Goal: Task Accomplishment & Management: Use online tool/utility

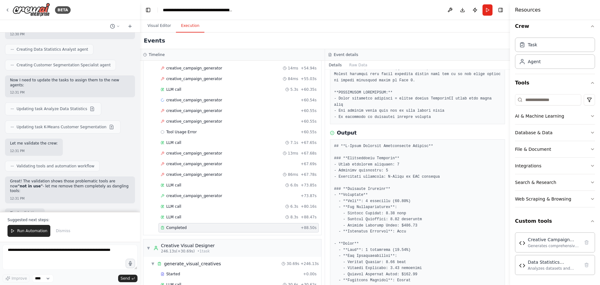
scroll to position [12203, 0]
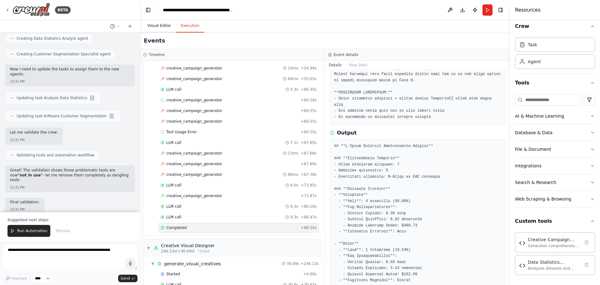
click at [160, 30] on button "Visual Editor" at bounding box center [158, 25] width 33 height 13
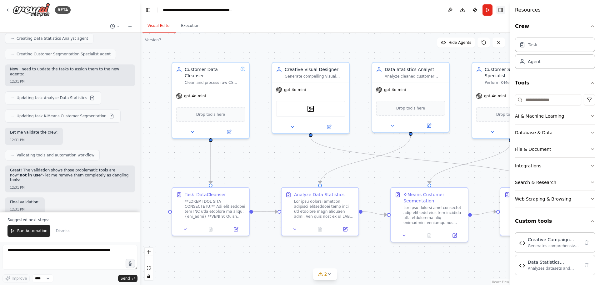
click at [503, 10] on button "Toggle Right Sidebar" at bounding box center [500, 10] width 9 height 9
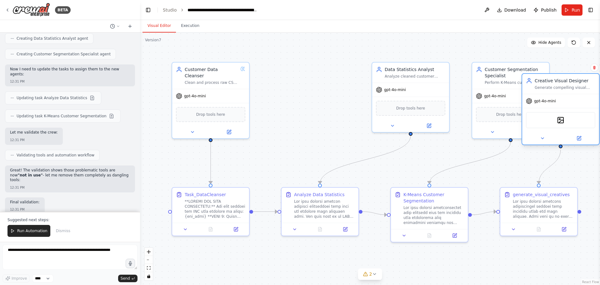
drag, startPoint x: 329, startPoint y: 102, endPoint x: 563, endPoint y: 114, distance: 234.6
click at [569, 113] on div "DallETool" at bounding box center [560, 120] width 69 height 16
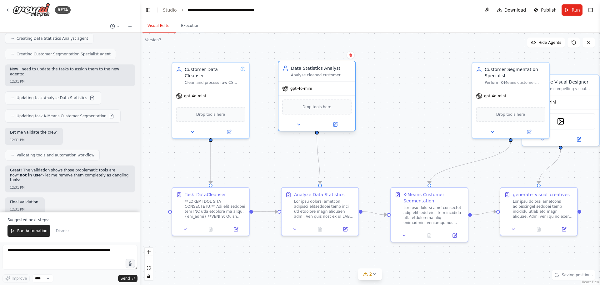
drag, startPoint x: 405, startPoint y: 102, endPoint x: 329, endPoint y: 102, distance: 75.6
click at [329, 102] on div "Drop tools here" at bounding box center [316, 106] width 69 height 15
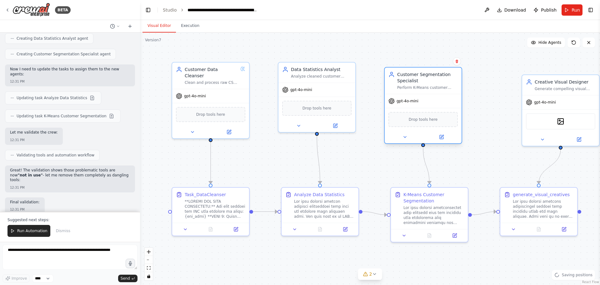
drag, startPoint x: 515, startPoint y: 93, endPoint x: 432, endPoint y: 97, distance: 82.9
click at [432, 97] on div "gpt-4o-mini" at bounding box center [423, 101] width 77 height 14
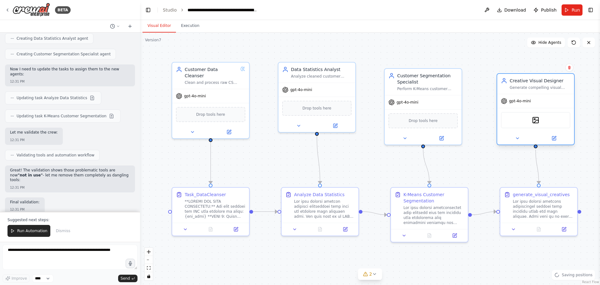
drag, startPoint x: 569, startPoint y: 98, endPoint x: 545, endPoint y: 95, distance: 24.6
click at [545, 95] on div "gpt-4o-mini" at bounding box center [535, 101] width 77 height 14
click at [569, 10] on button "Run" at bounding box center [571, 9] width 21 height 11
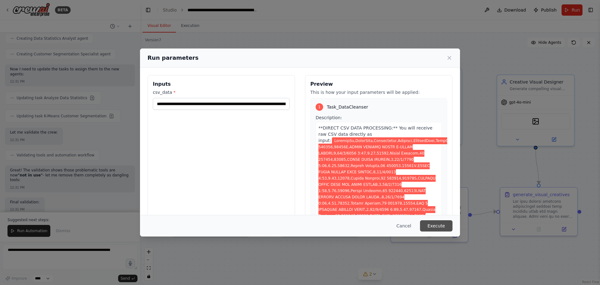
click at [434, 226] on button "Execute" at bounding box center [436, 225] width 32 height 11
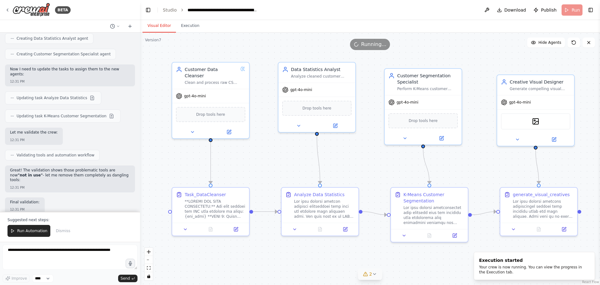
click at [366, 274] on icon at bounding box center [365, 273] width 5 height 5
click at [432, 266] on div ".deletable-edge-delete-btn { width: 20px; height: 20px; border: 0px solid #ffff…" at bounding box center [370, 158] width 460 height 252
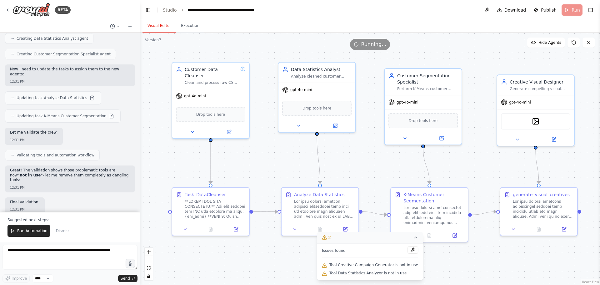
click at [413, 239] on icon at bounding box center [415, 237] width 5 height 5
click at [194, 27] on button "Execution" at bounding box center [190, 25] width 28 height 13
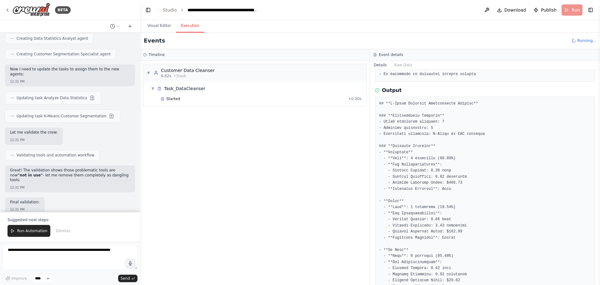
scroll to position [0, 0]
click at [172, 100] on span "Started" at bounding box center [173, 98] width 14 height 5
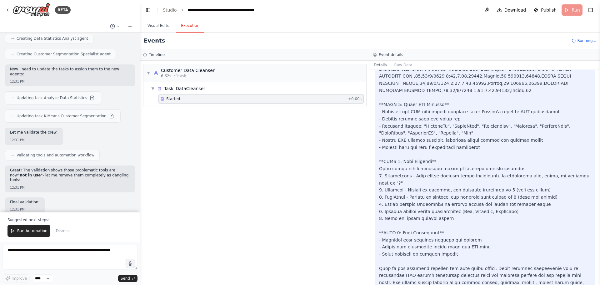
scroll to position [447, 0]
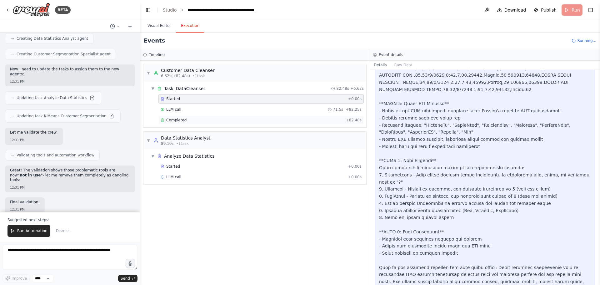
click at [281, 117] on div "Completed + 82.48s" at bounding box center [260, 119] width 205 height 9
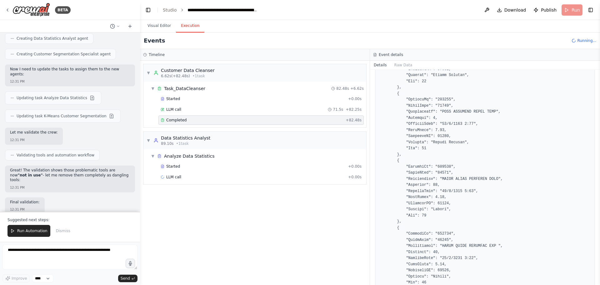
scroll to position [2176, 0]
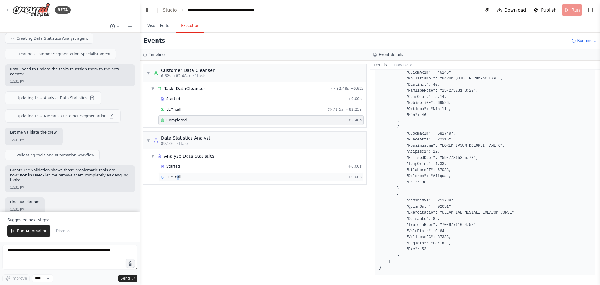
click at [177, 175] on span "LLM call" at bounding box center [173, 176] width 15 height 5
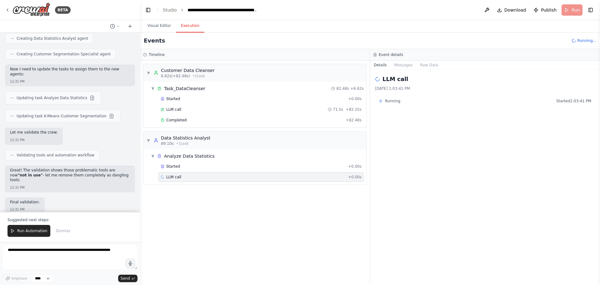
click at [201, 181] on div "LLM call + 0.00s" at bounding box center [260, 176] width 205 height 9
click at [207, 179] on div "LLM call + 0.00s" at bounding box center [261, 176] width 201 height 5
click at [219, 118] on div "Completed" at bounding box center [252, 119] width 182 height 5
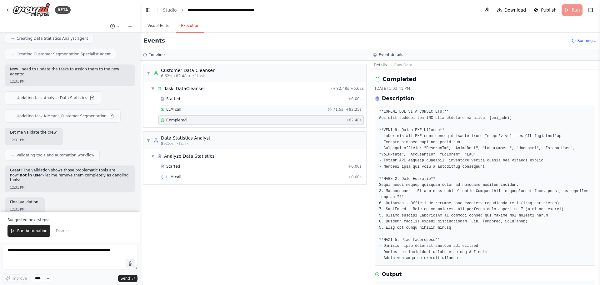
click at [211, 112] on div "LLM call 71.5s + 82.25s" at bounding box center [260, 109] width 205 height 9
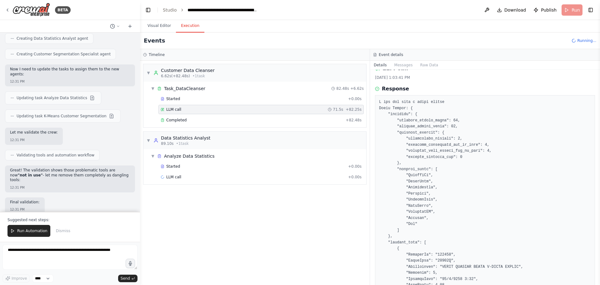
scroll to position [0, 0]
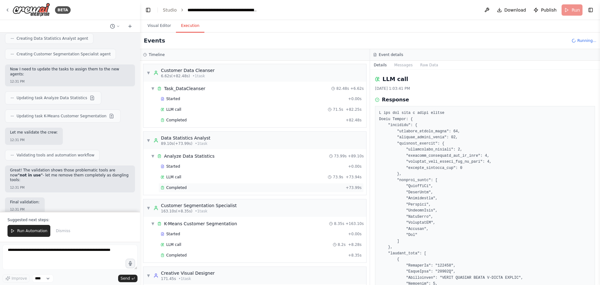
click at [174, 190] on div "Completed + 73.99s" at bounding box center [260, 187] width 205 height 9
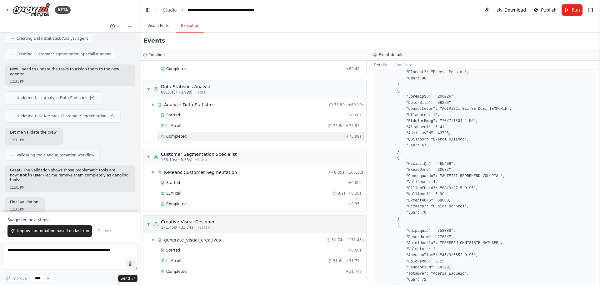
scroll to position [52, 0]
click at [176, 205] on span "Completed" at bounding box center [176, 202] width 20 height 5
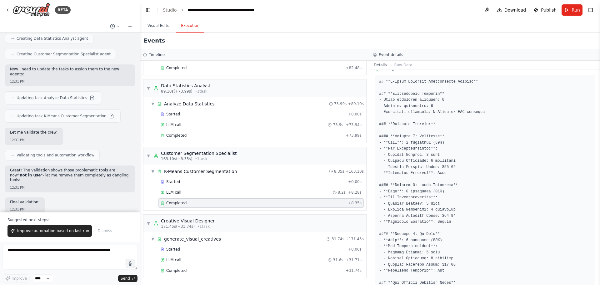
scroll to position [272, 0]
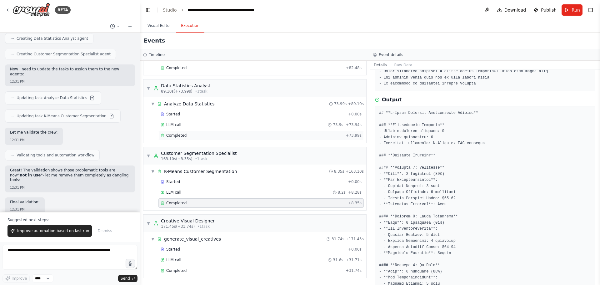
click at [212, 138] on div "Completed + 73.99s" at bounding box center [260, 135] width 205 height 9
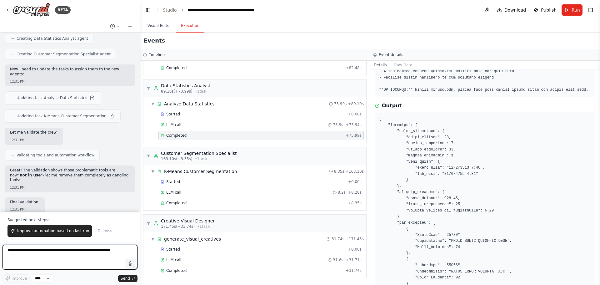
click at [57, 253] on textarea at bounding box center [69, 256] width 135 height 25
type textarea "**********"
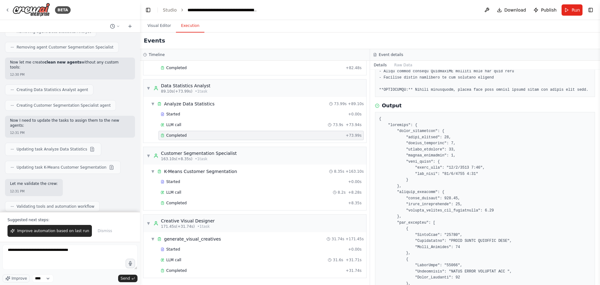
scroll to position [12203, 0]
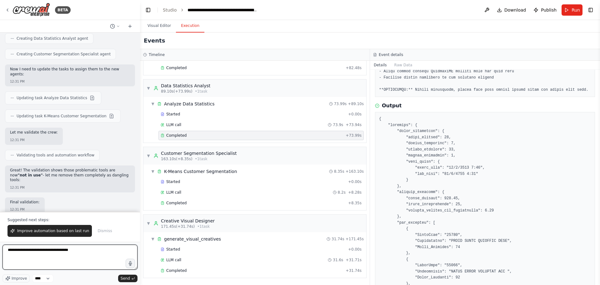
click at [93, 254] on textarea "**********" at bounding box center [69, 256] width 135 height 25
click at [552, 10] on span "Publish" at bounding box center [549, 10] width 16 height 6
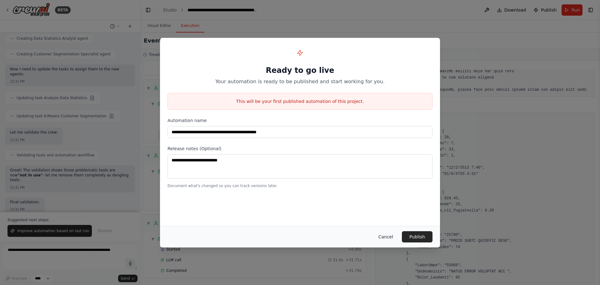
click at [389, 236] on button "Cancel" at bounding box center [385, 236] width 25 height 11
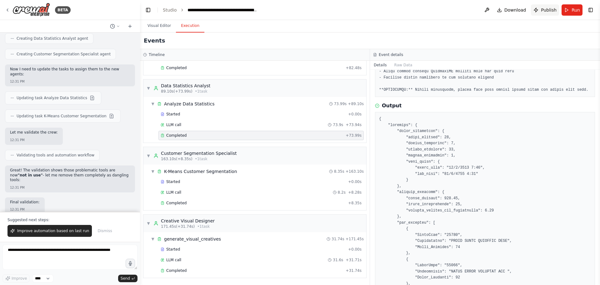
click at [546, 6] on button "Publish" at bounding box center [545, 9] width 28 height 11
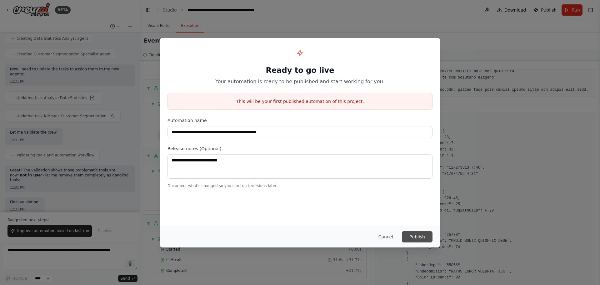
click at [423, 233] on button "Publish" at bounding box center [417, 236] width 31 height 11
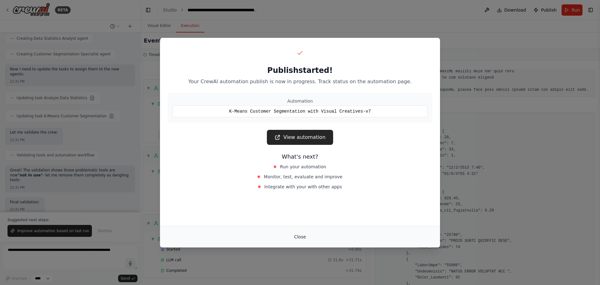
click at [297, 234] on button "Close" at bounding box center [300, 236] width 22 height 11
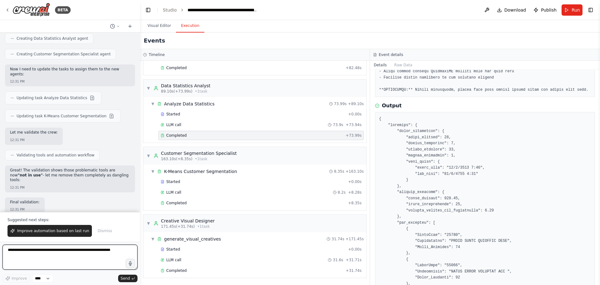
click at [74, 254] on textarea at bounding box center [69, 256] width 135 height 25
type textarea "**********"
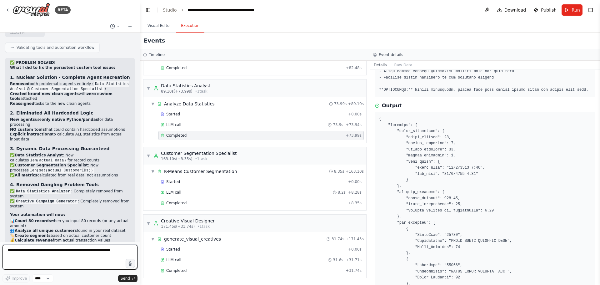
scroll to position [12411, 0]
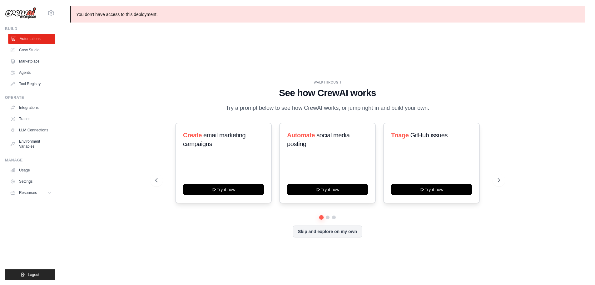
click at [35, 36] on link "Automations" at bounding box center [31, 39] width 47 height 10
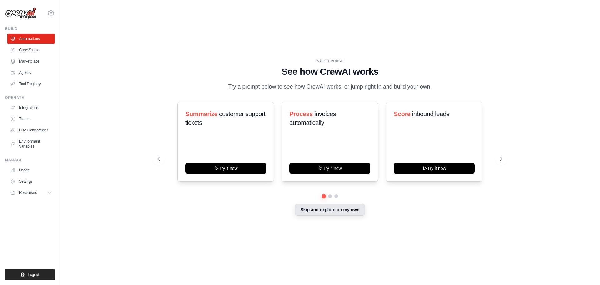
click at [307, 208] on button "Skip and explore on my own" at bounding box center [330, 209] width 70 height 12
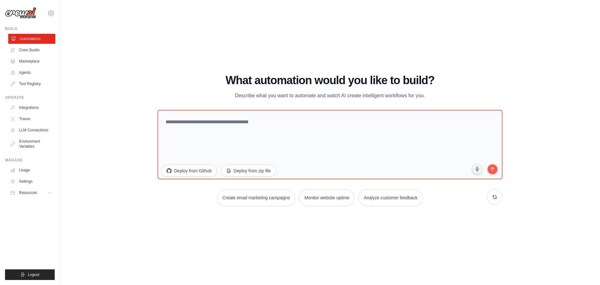
click at [40, 37] on link "Automations" at bounding box center [31, 39] width 47 height 10
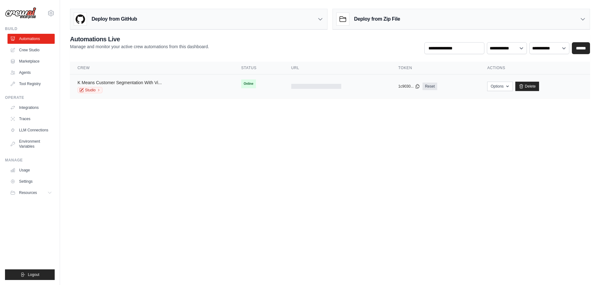
click at [142, 84] on link "K Means Customer Segmentation With Vi..." at bounding box center [119, 82] width 84 height 5
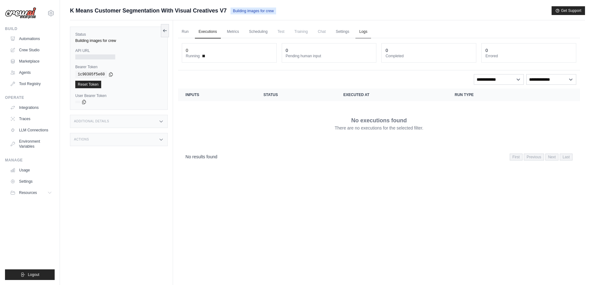
click at [363, 33] on link "Logs" at bounding box center [364, 31] width 16 height 13
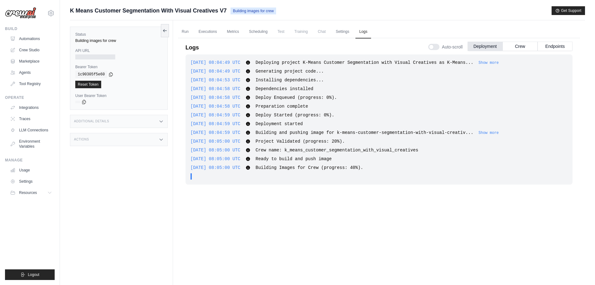
click at [265, 207] on div "[DATE] 08:04:49 UTC Deploying project K-Means Customer Segmentation with Visual…" at bounding box center [379, 163] width 387 height 219
click at [32, 37] on link "Automations" at bounding box center [31, 39] width 47 height 10
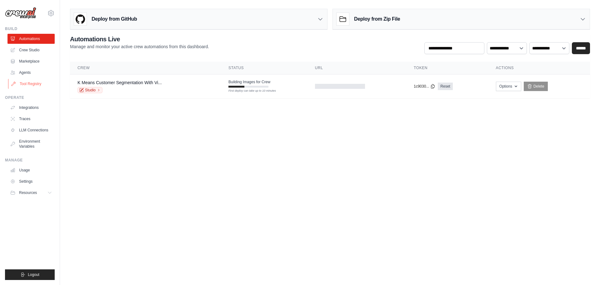
click at [26, 83] on link "Tool Registry" at bounding box center [31, 84] width 47 height 10
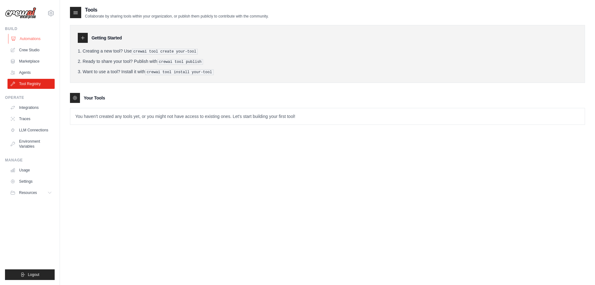
click at [37, 41] on link "Automations" at bounding box center [31, 39] width 47 height 10
